Goal: Transaction & Acquisition: Obtain resource

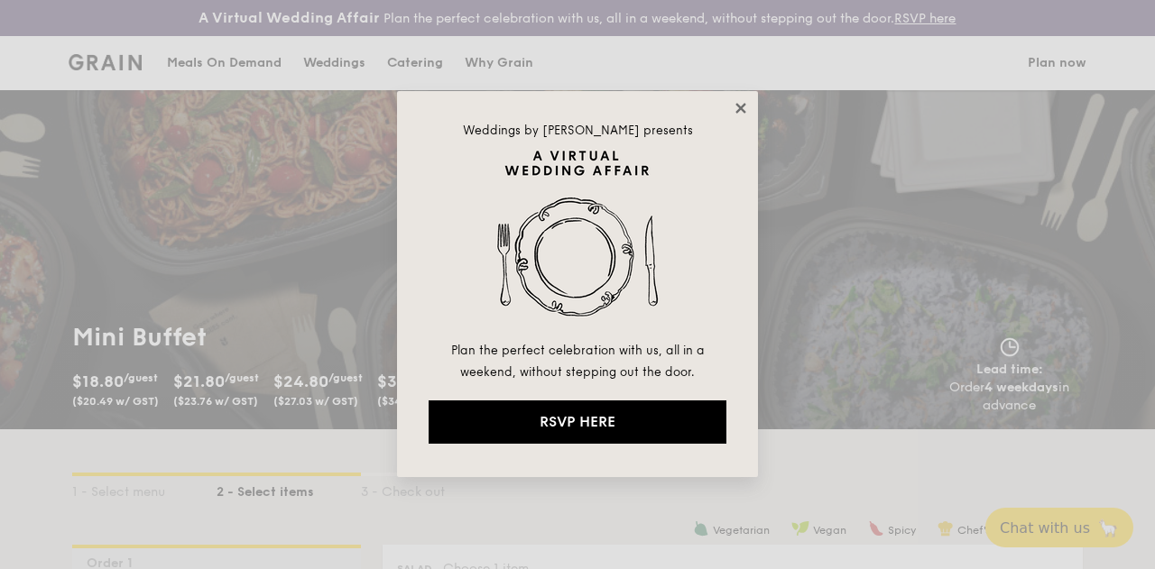
click at [738, 108] on icon at bounding box center [741, 108] width 16 height 16
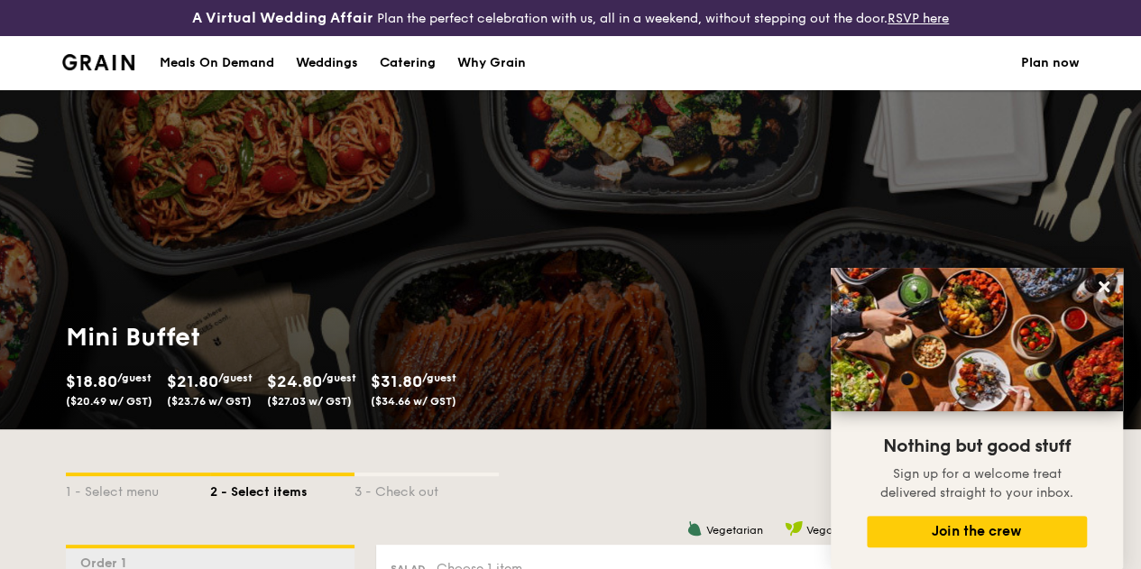
click at [101, 70] on img at bounding box center [98, 62] width 73 height 16
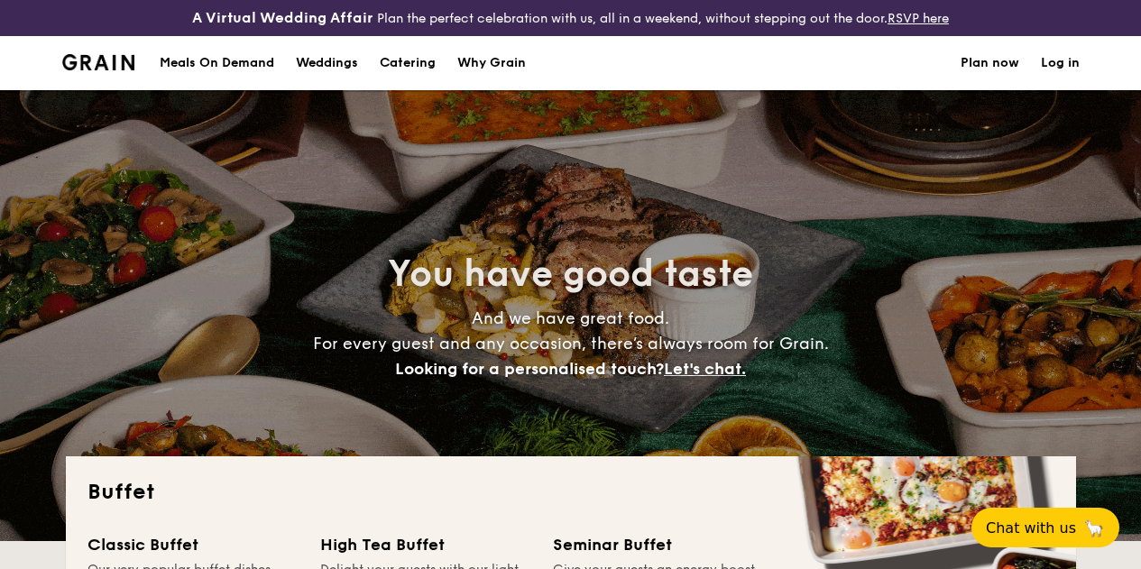
select select
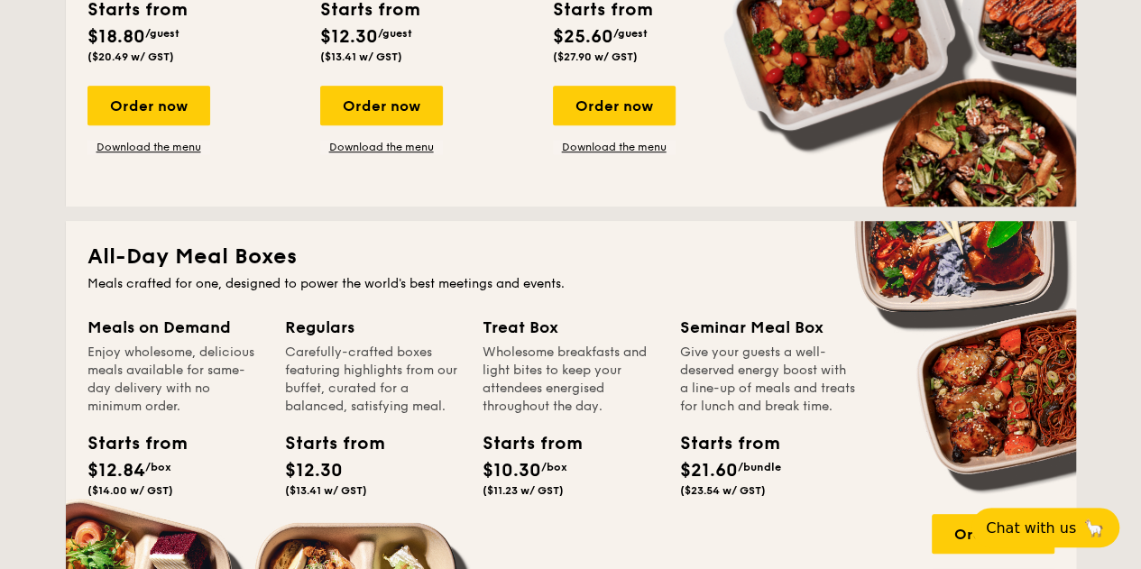
scroll to position [668, 0]
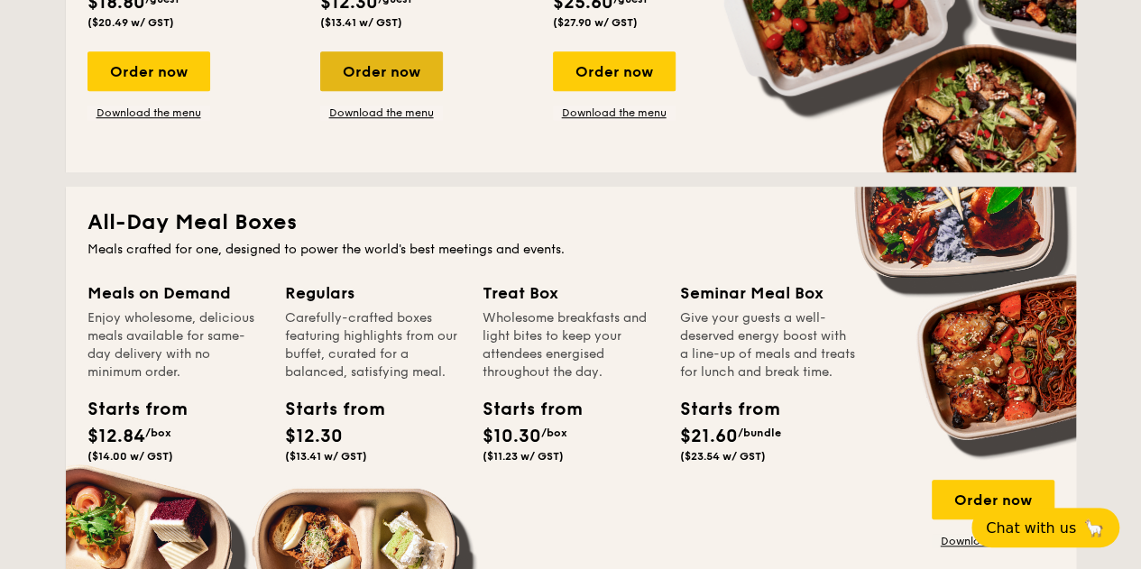
click at [417, 77] on div "Order now" at bounding box center [381, 71] width 123 height 40
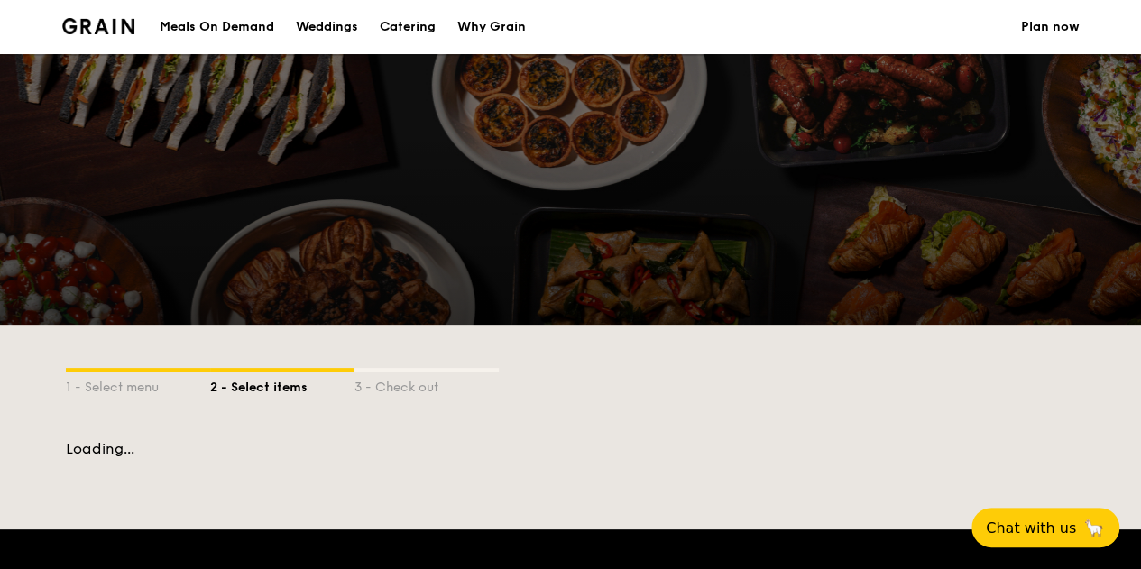
scroll to position [65, 0]
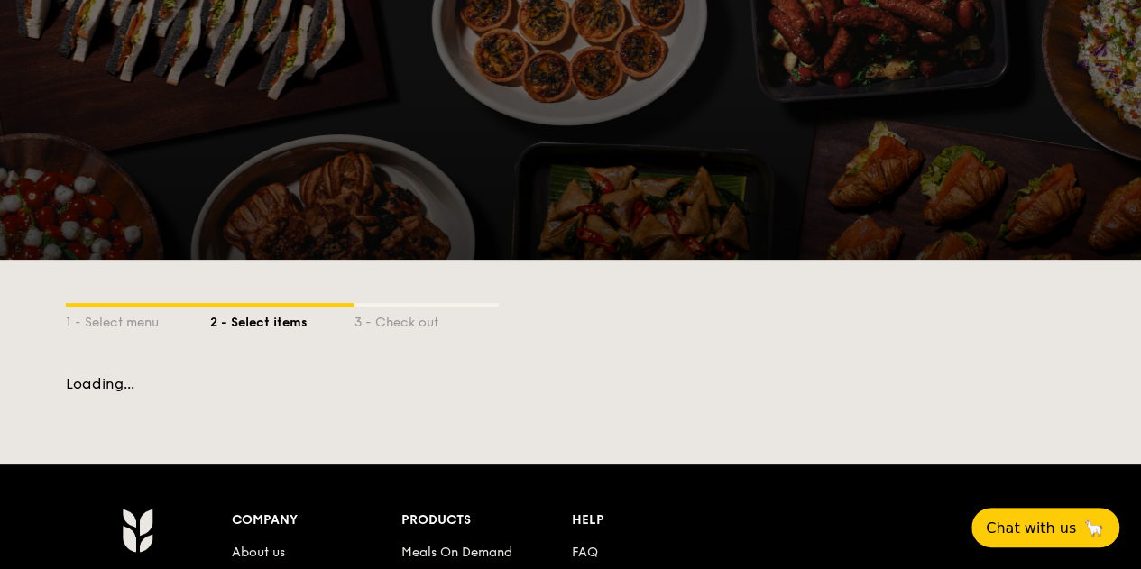
click at [417, 77] on div at bounding box center [570, 124] width 1141 height 271
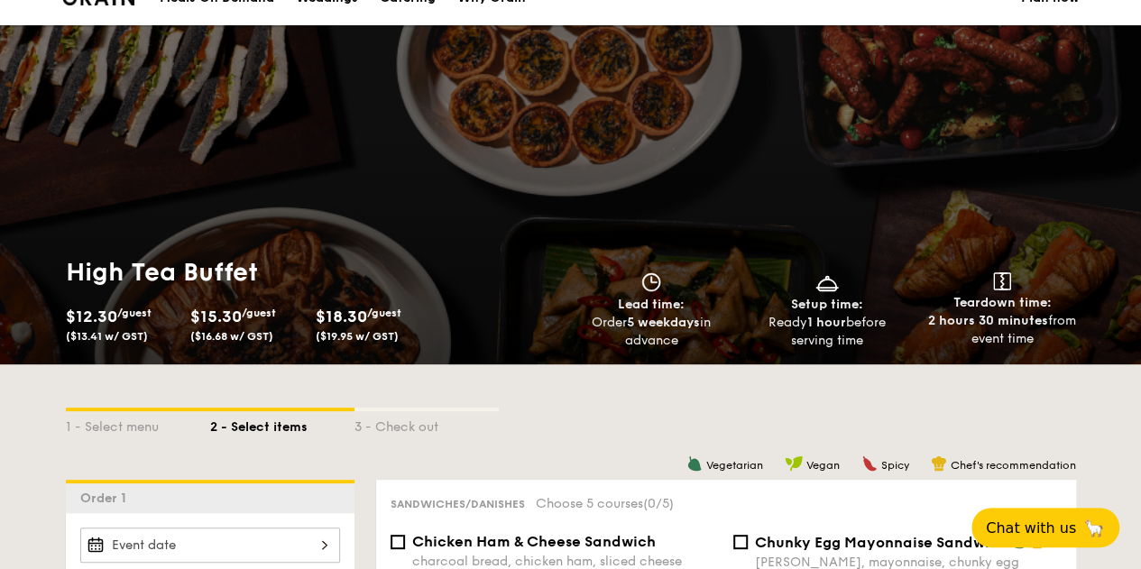
select select
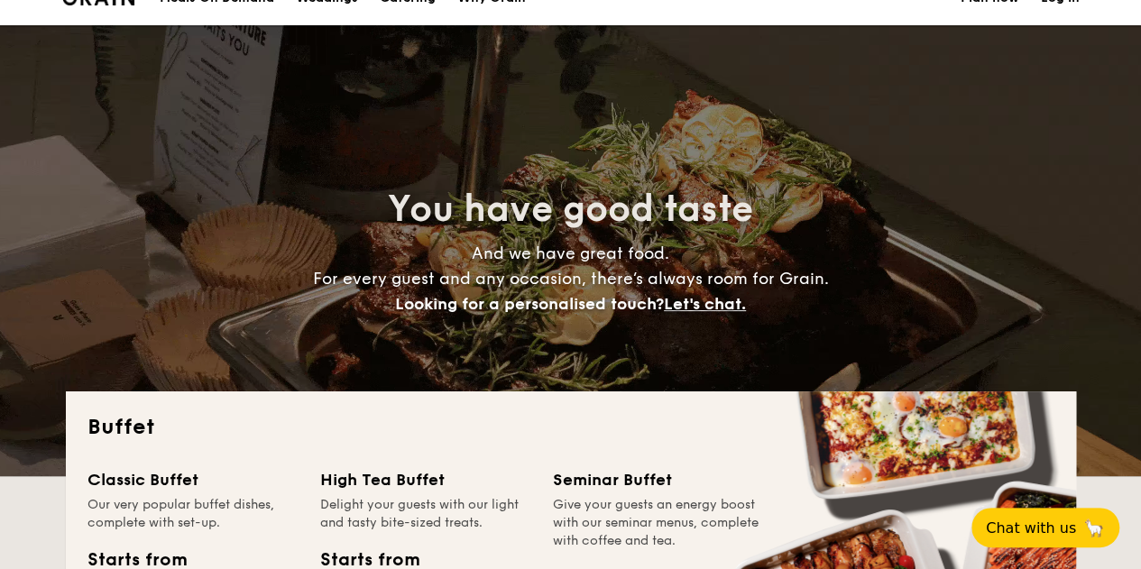
scroll to position [2536, 0]
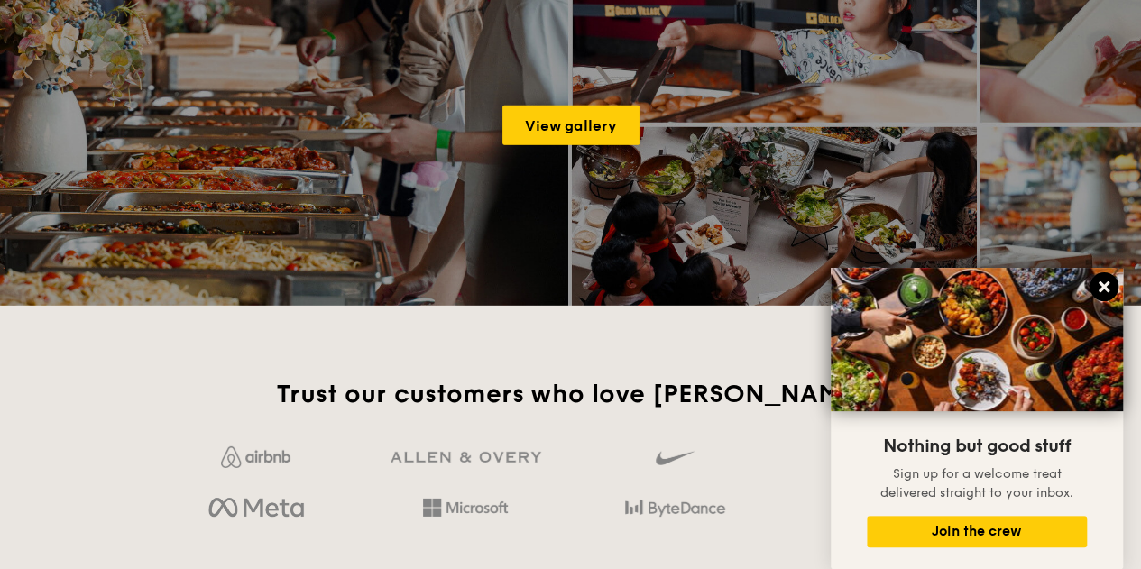
click at [1107, 285] on icon at bounding box center [1104, 286] width 11 height 11
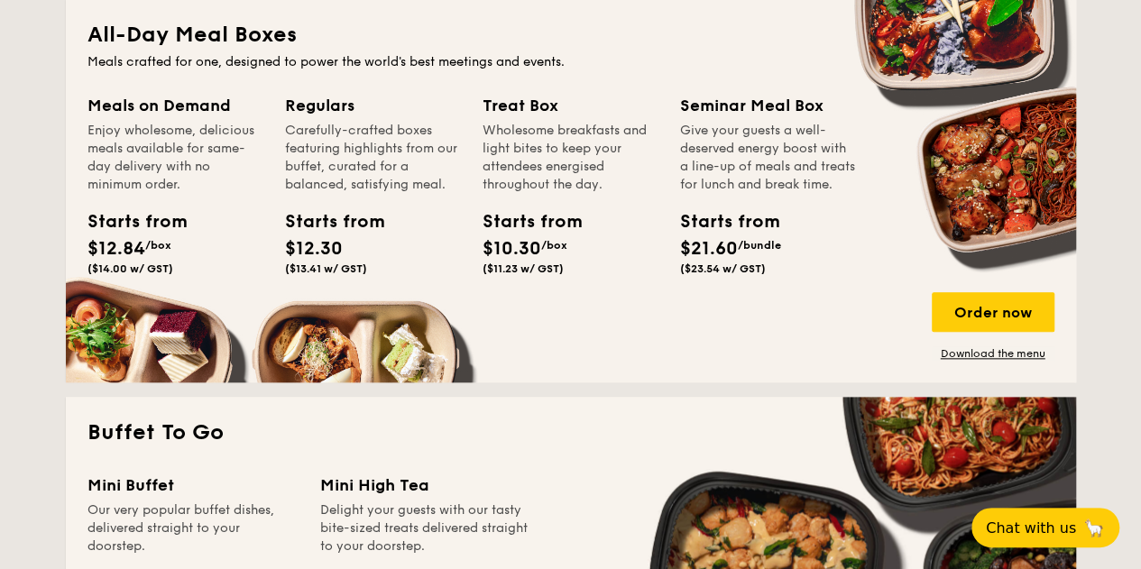
scroll to position [853, 0]
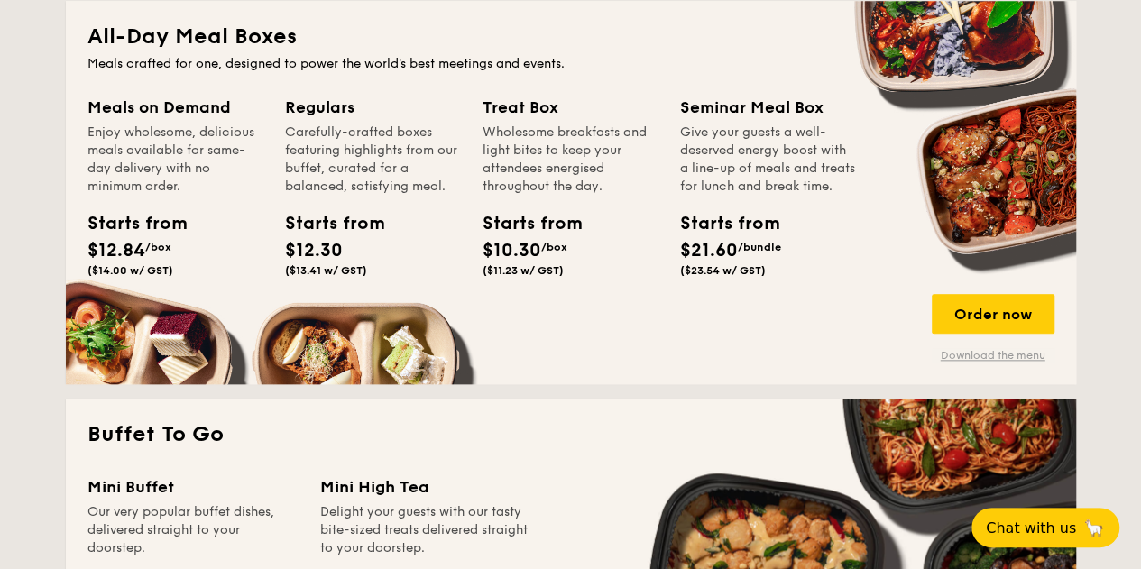
click at [994, 363] on link "Download the menu" at bounding box center [993, 355] width 123 height 14
